Goal: Transaction & Acquisition: Purchase product/service

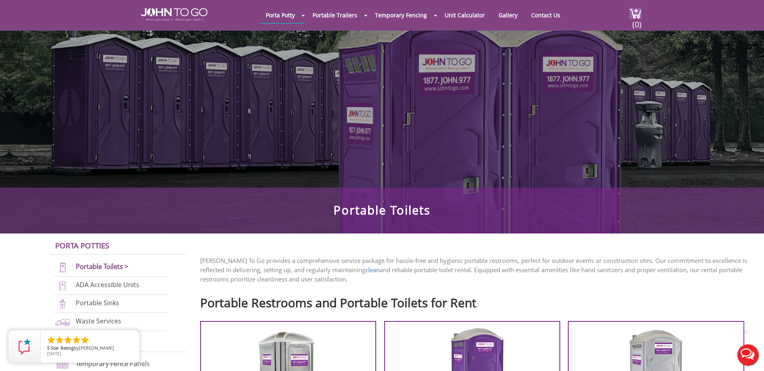
scroll to position [121, 0]
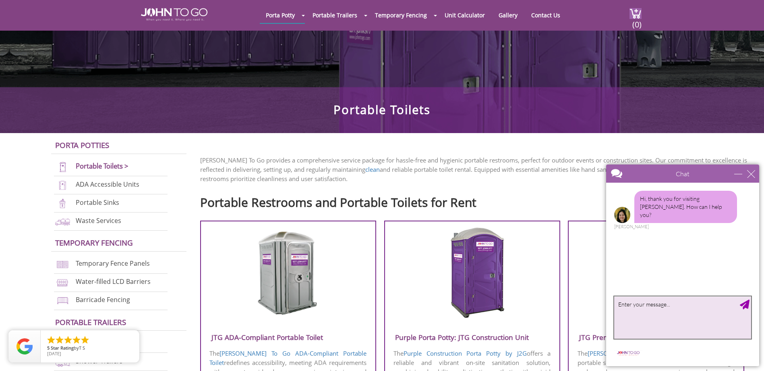
click at [636, 304] on textarea "type your message" at bounding box center [682, 317] width 137 height 42
type textarea "can I get a quote on a portable toilet"
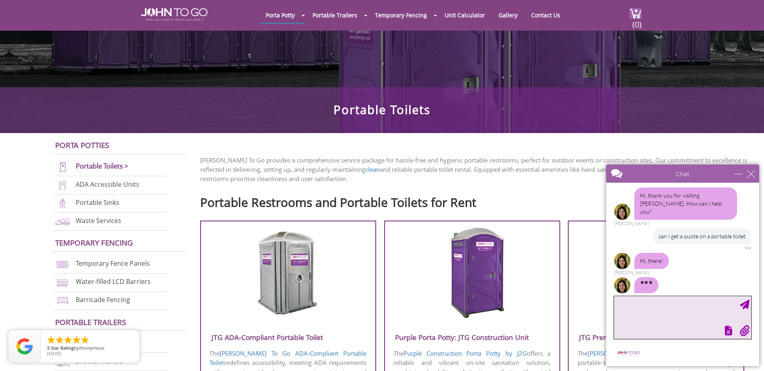
scroll to position [13, 0]
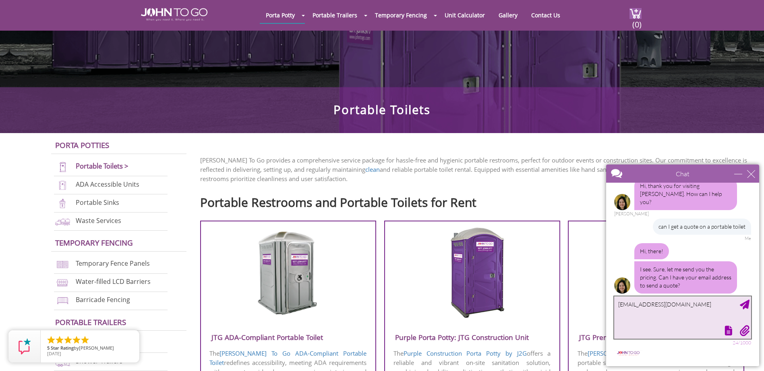
type textarea "[EMAIL_ADDRESS][DOMAIN_NAME]"
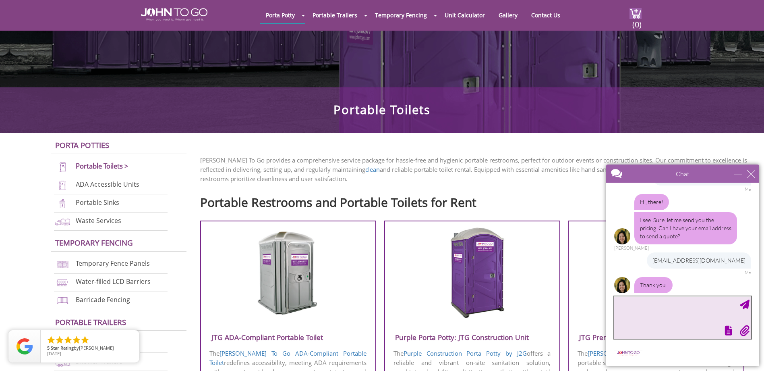
scroll to position [88, 0]
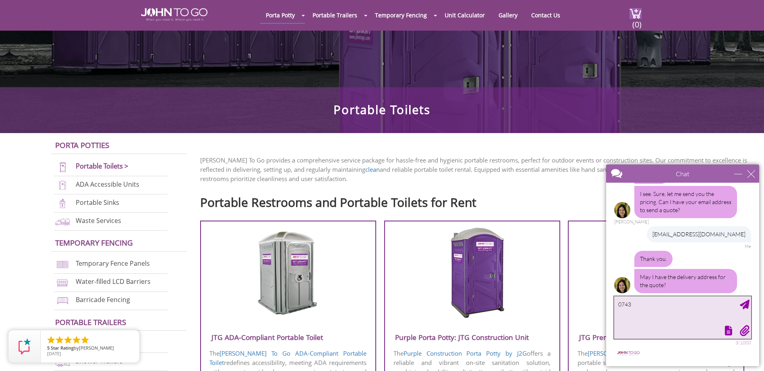
type textarea "07438"
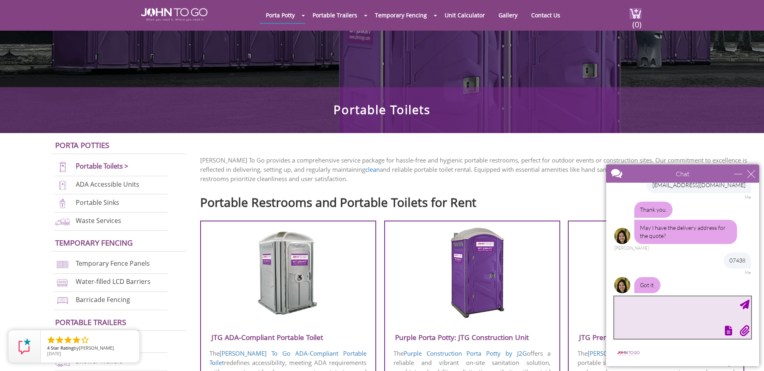
scroll to position [164, 0]
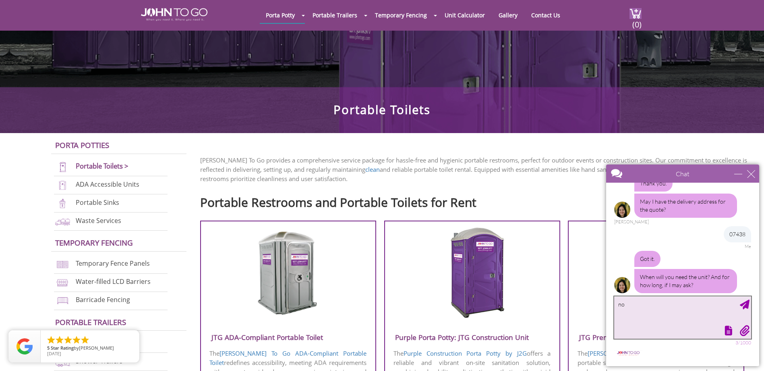
type textarea "n"
type textarea "1 day. drop off [DATE] pick up [DATE]"
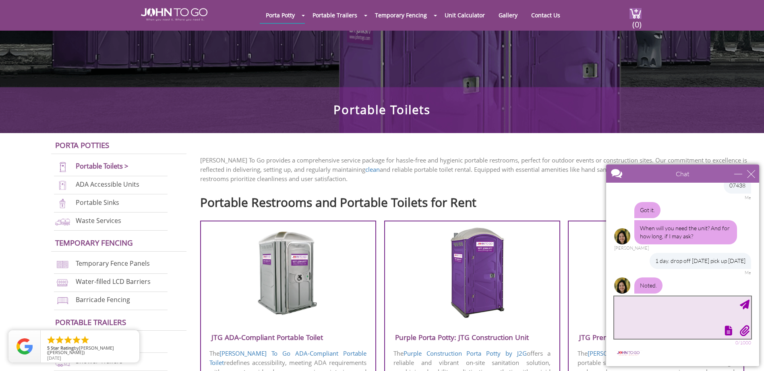
scroll to position [246, 0]
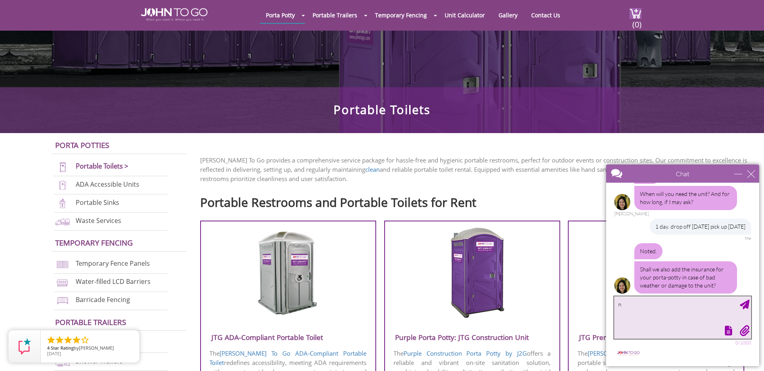
type textarea "no"
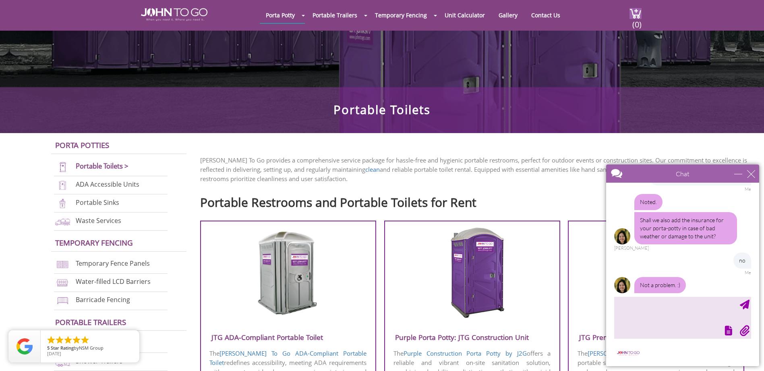
scroll to position [330, 0]
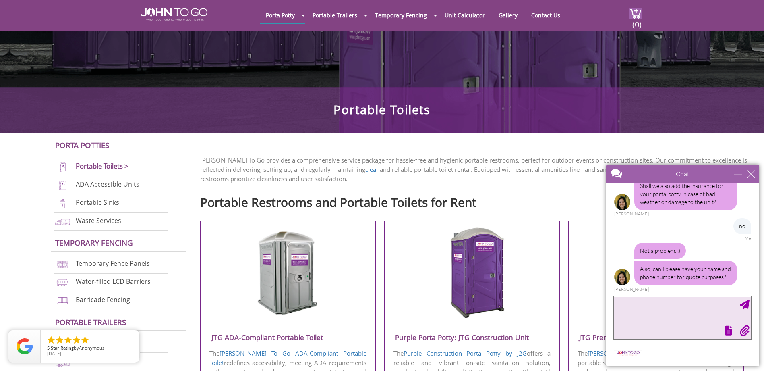
click at [691, 311] on textarea "type your message" at bounding box center [682, 317] width 137 height 42
type textarea "you have it phone number no thanks"
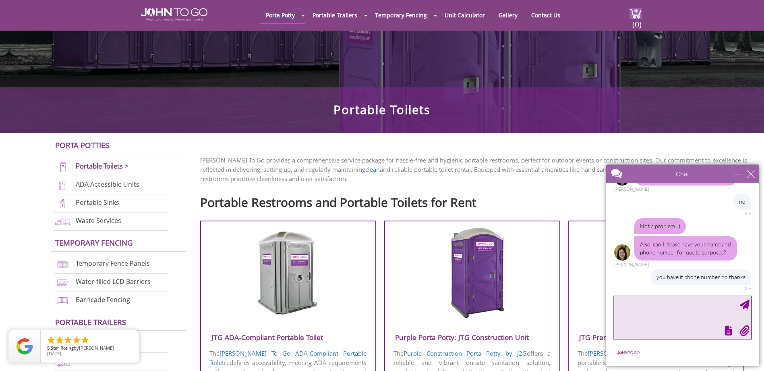
scroll to position [379, 0]
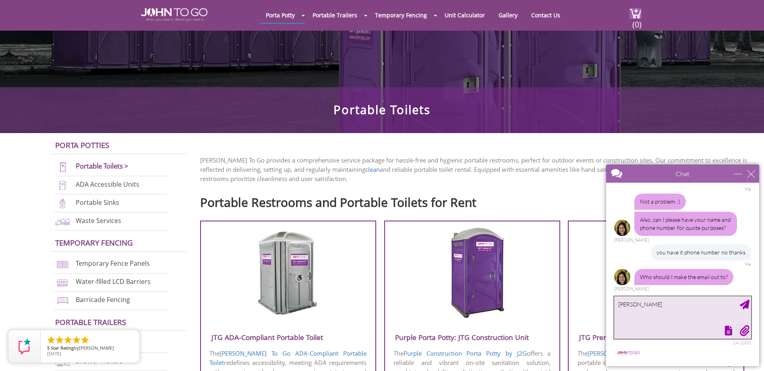
type textarea "[PERSON_NAME]"
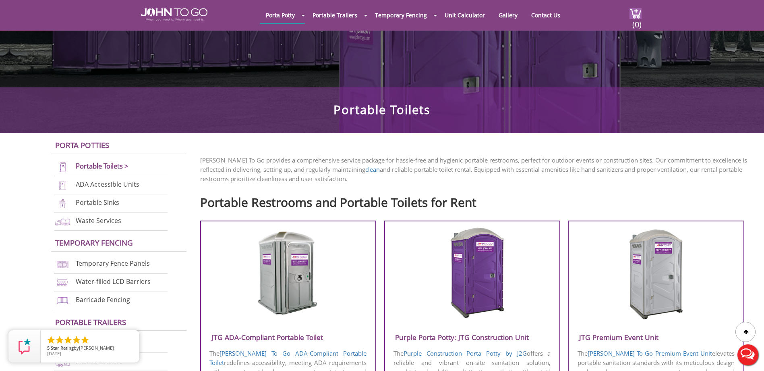
scroll to position [0, 0]
